Goal: Information Seeking & Learning: Learn about a topic

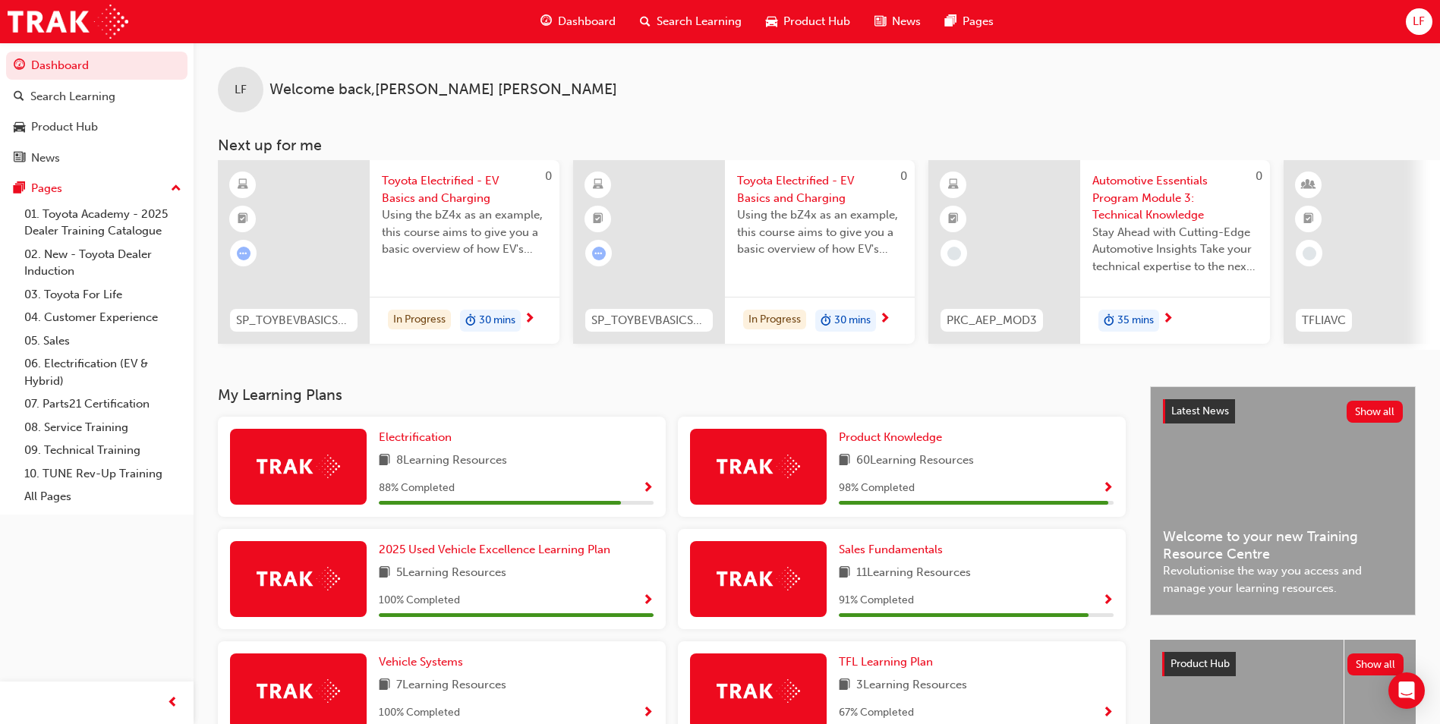
click at [647, 492] on span "Show Progress" at bounding box center [647, 489] width 11 height 14
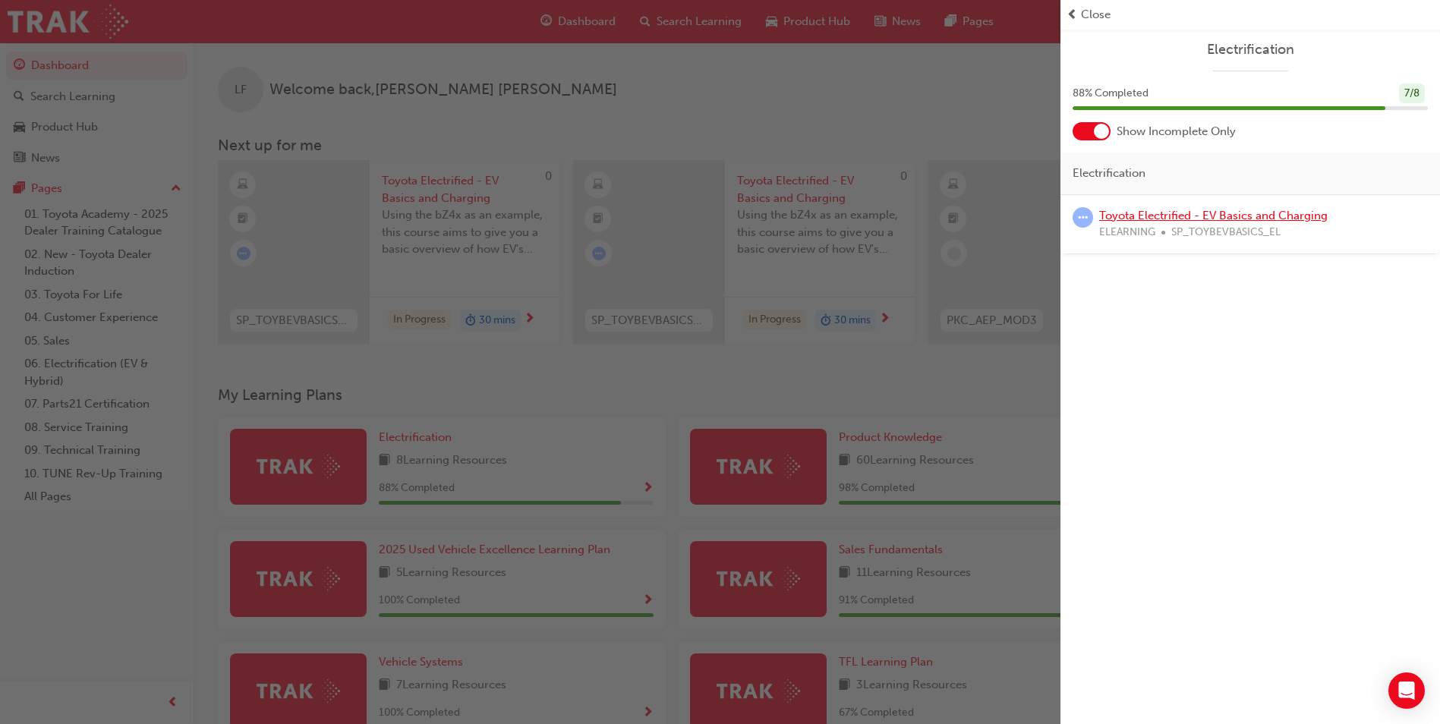
click at [1141, 221] on link "Toyota Electrified - EV Basics and Charging" at bounding box center [1213, 216] width 228 height 14
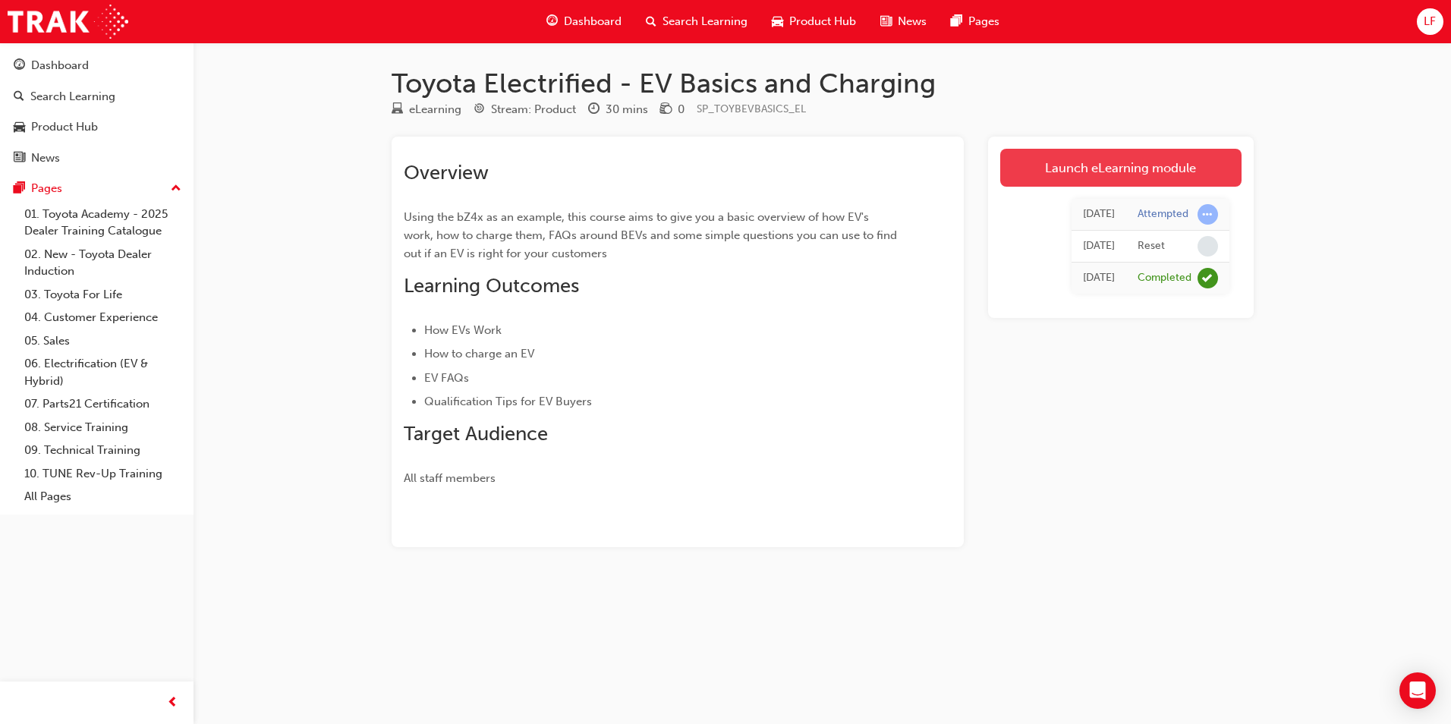
click at [1079, 168] on link "Launch eLearning module" at bounding box center [1120, 168] width 241 height 38
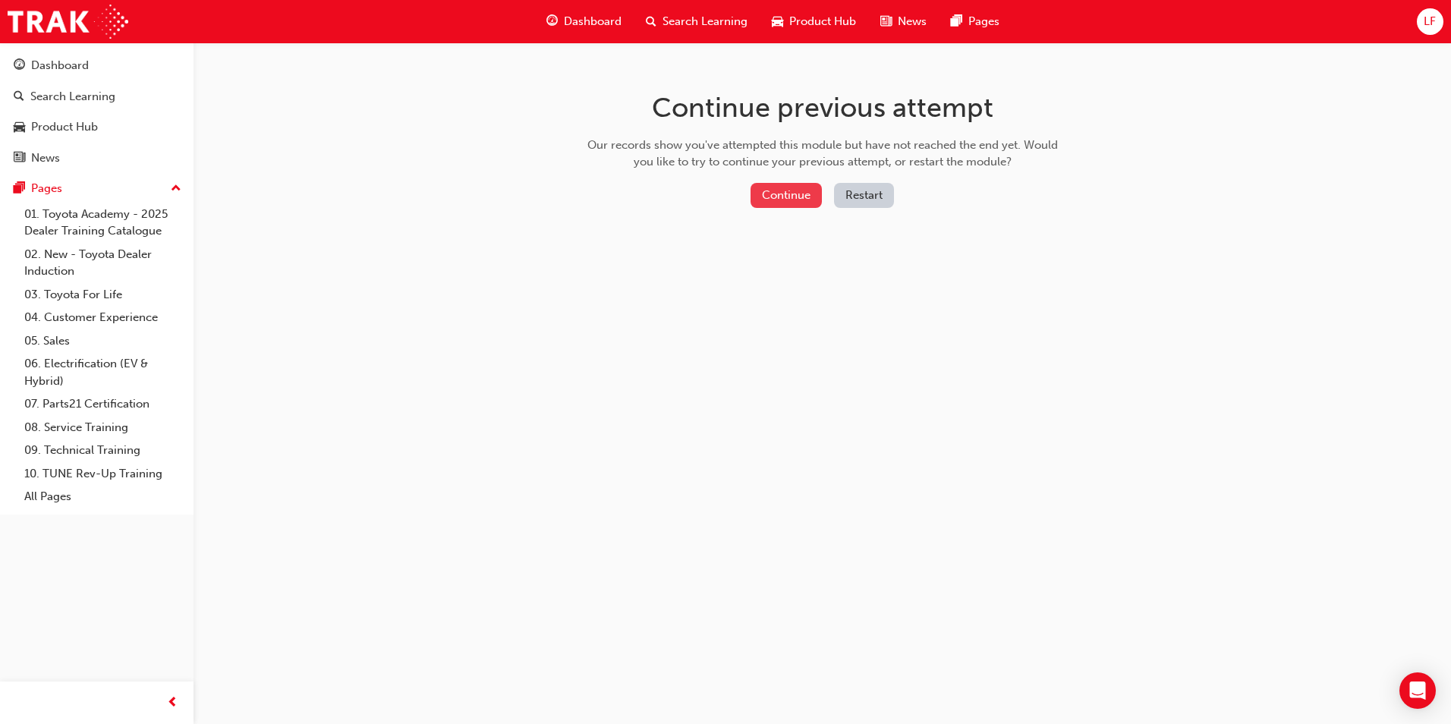
click at [791, 200] on button "Continue" at bounding box center [786, 195] width 71 height 25
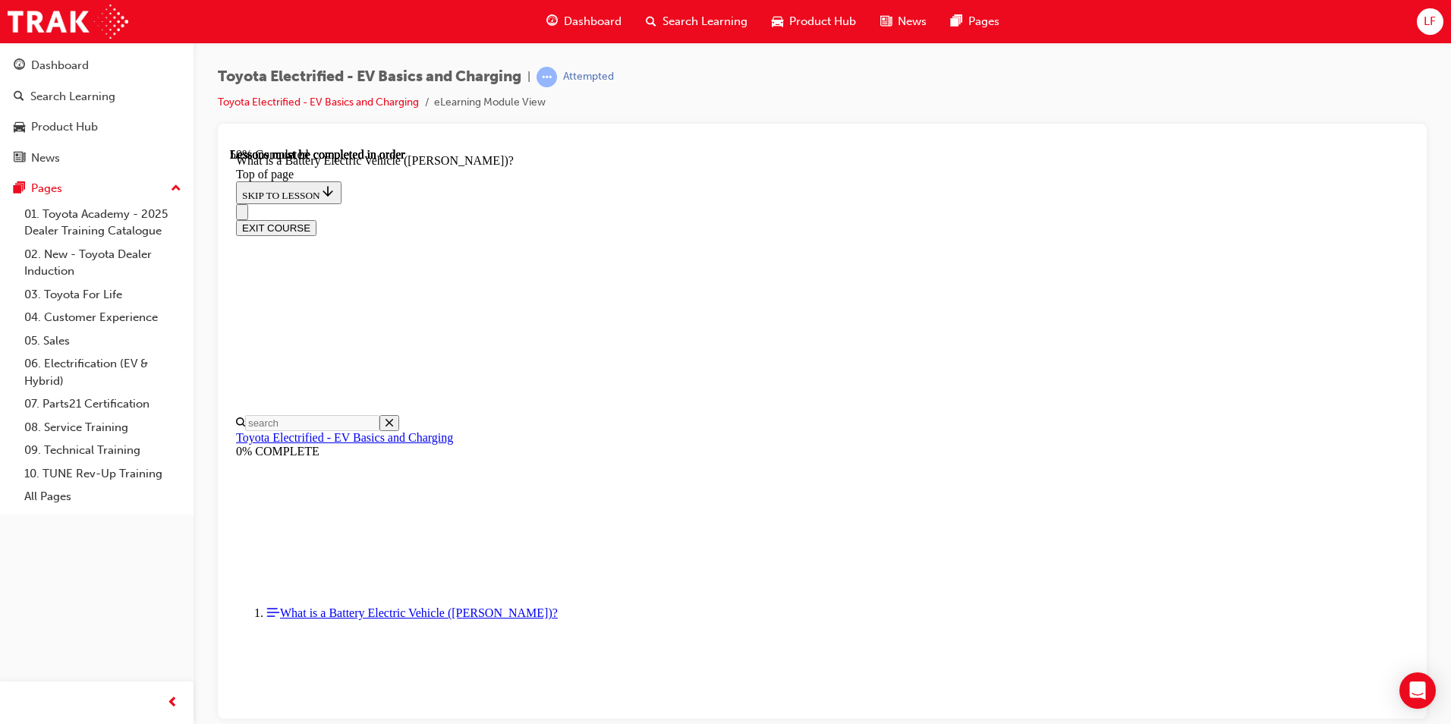
scroll to position [1413, 0]
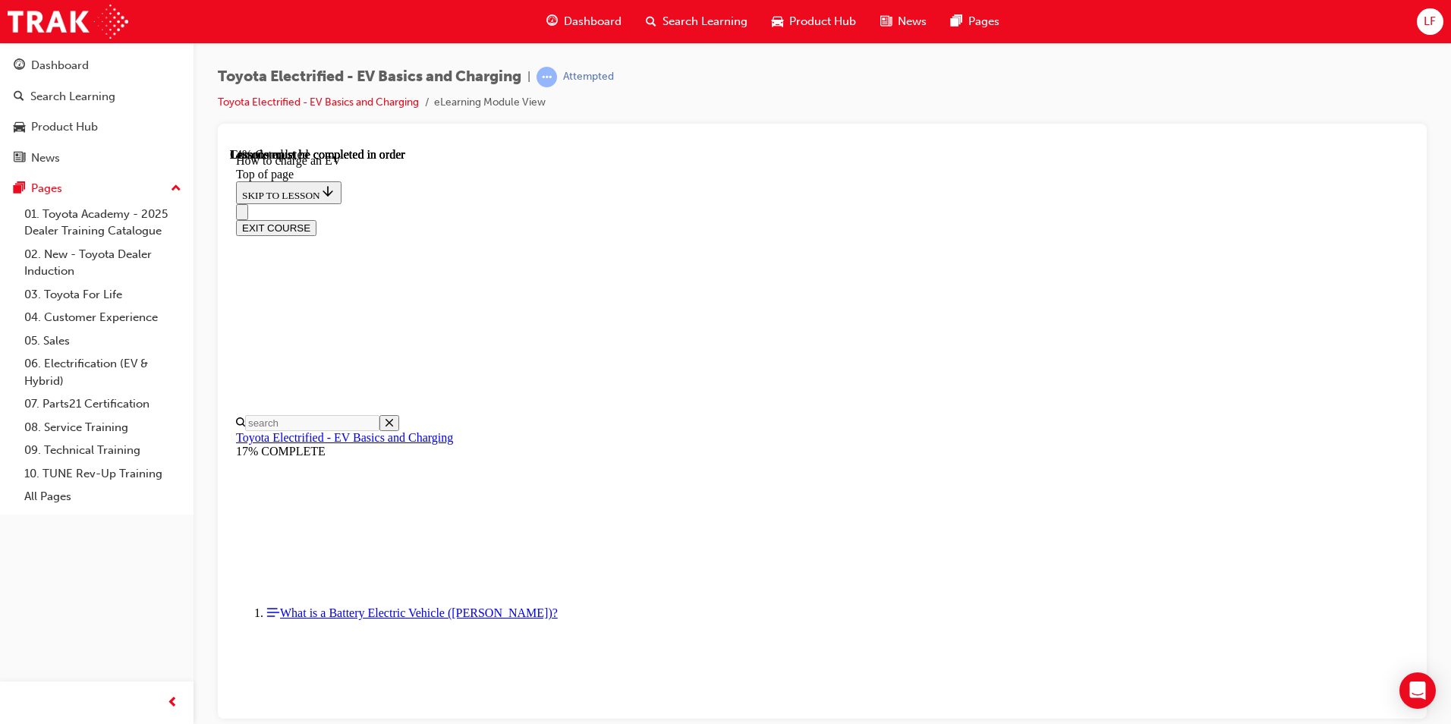
scroll to position [351, 0]
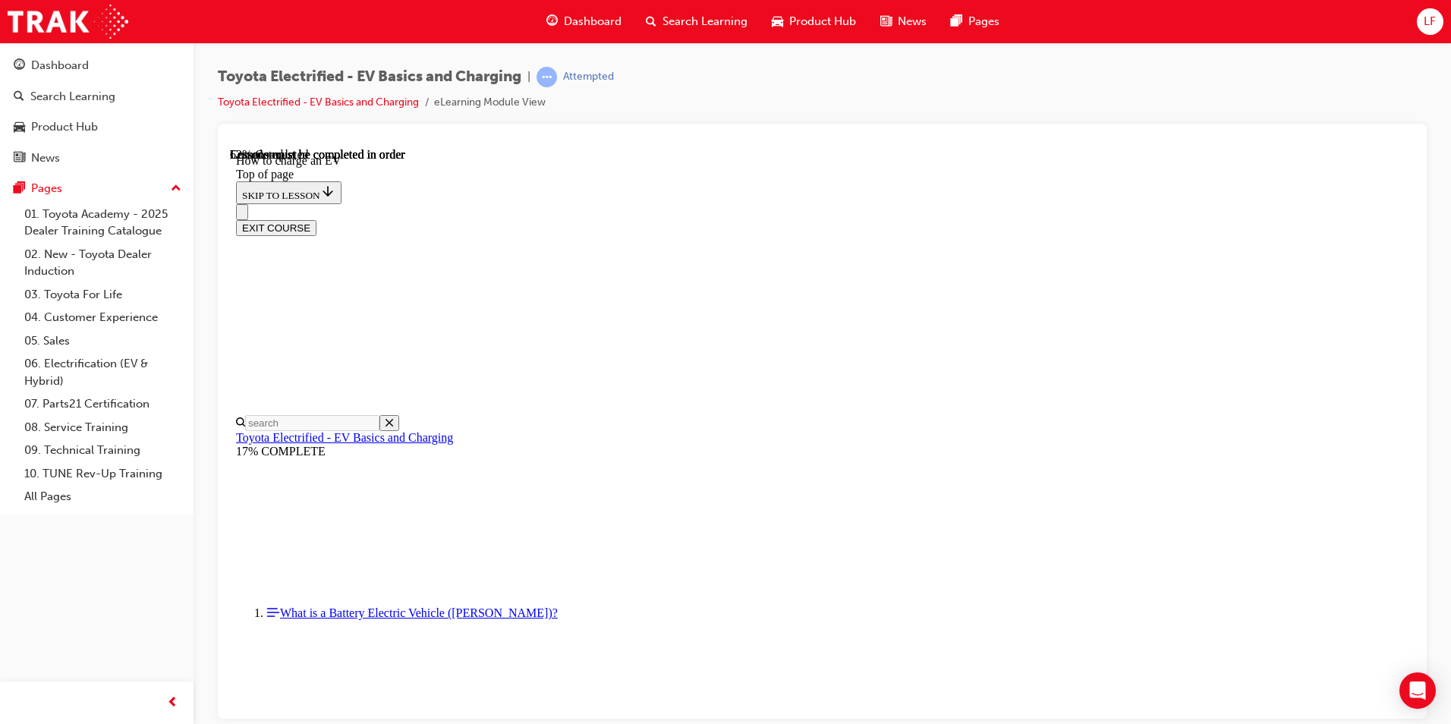
scroll to position [4221, 0]
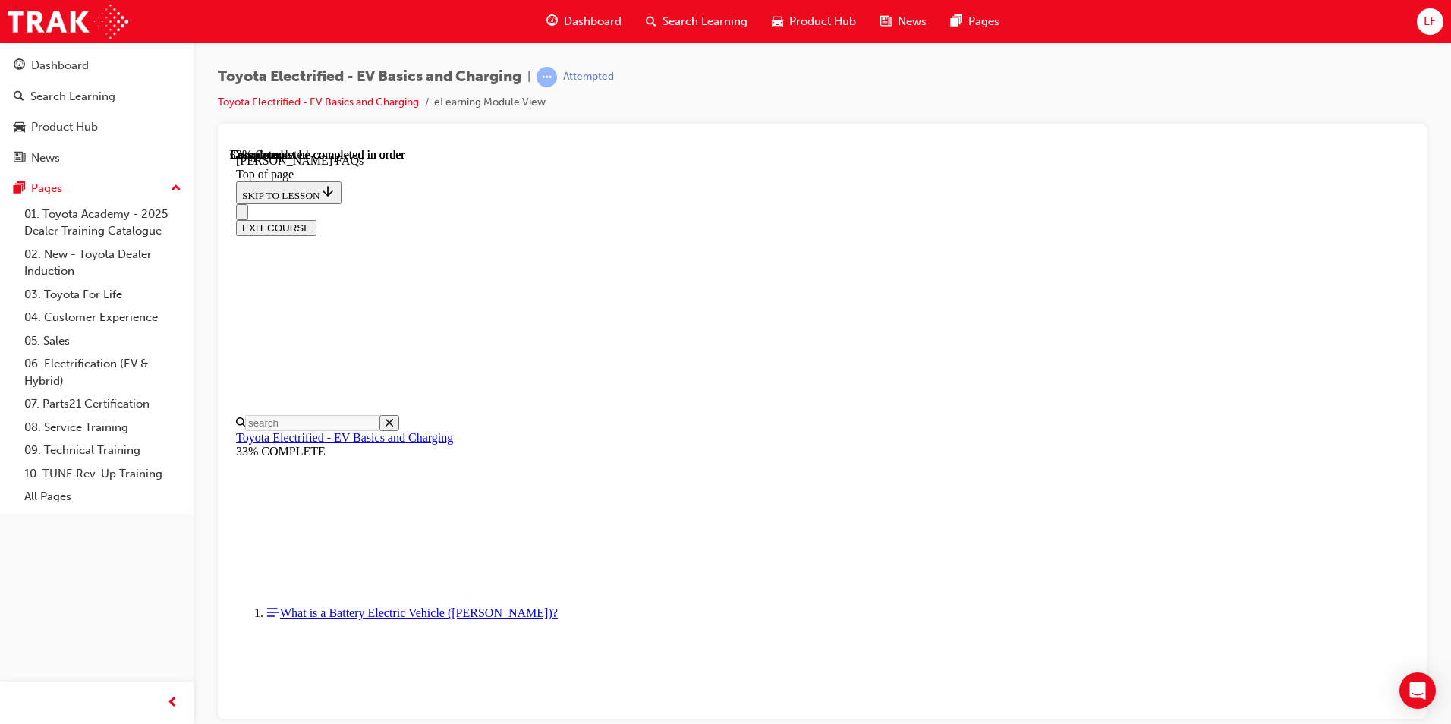
scroll to position [427, 0]
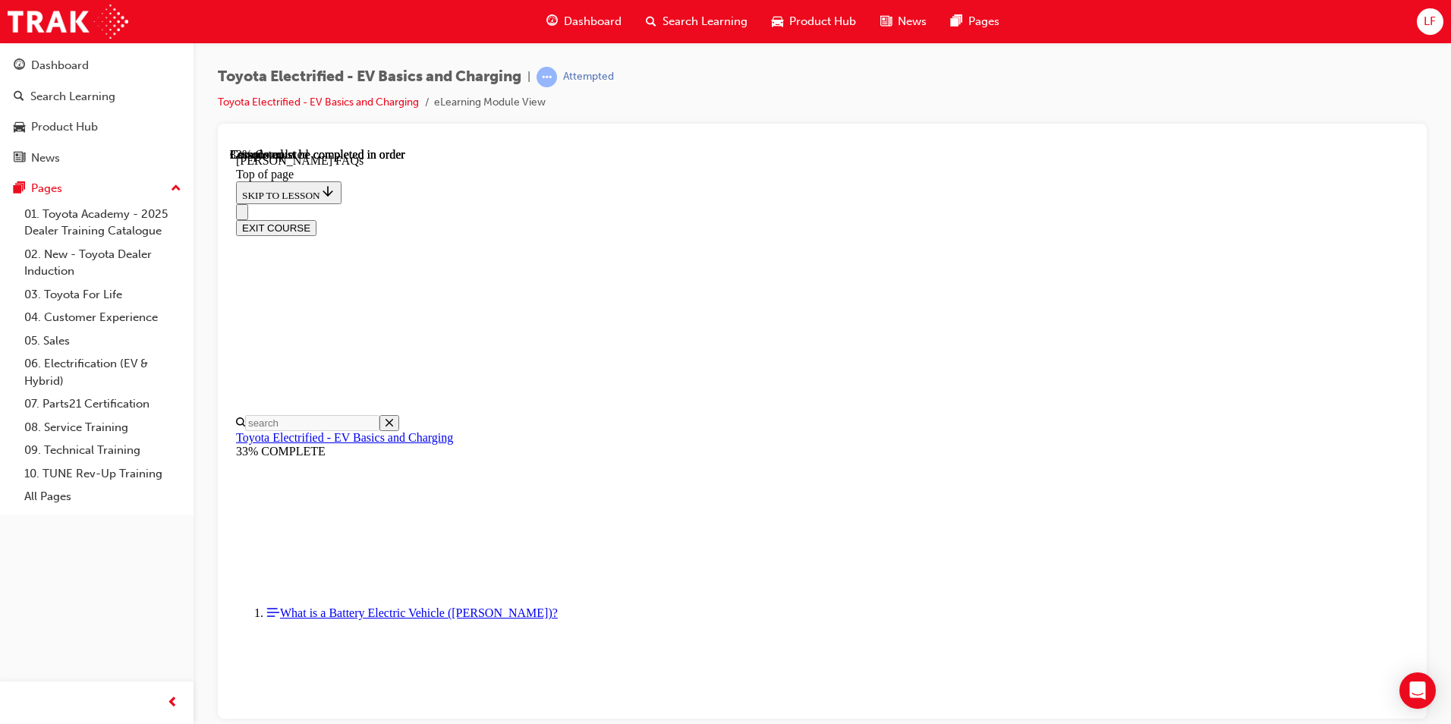
scroll to position [682, 0]
